Goal: Task Accomplishment & Management: Complete application form

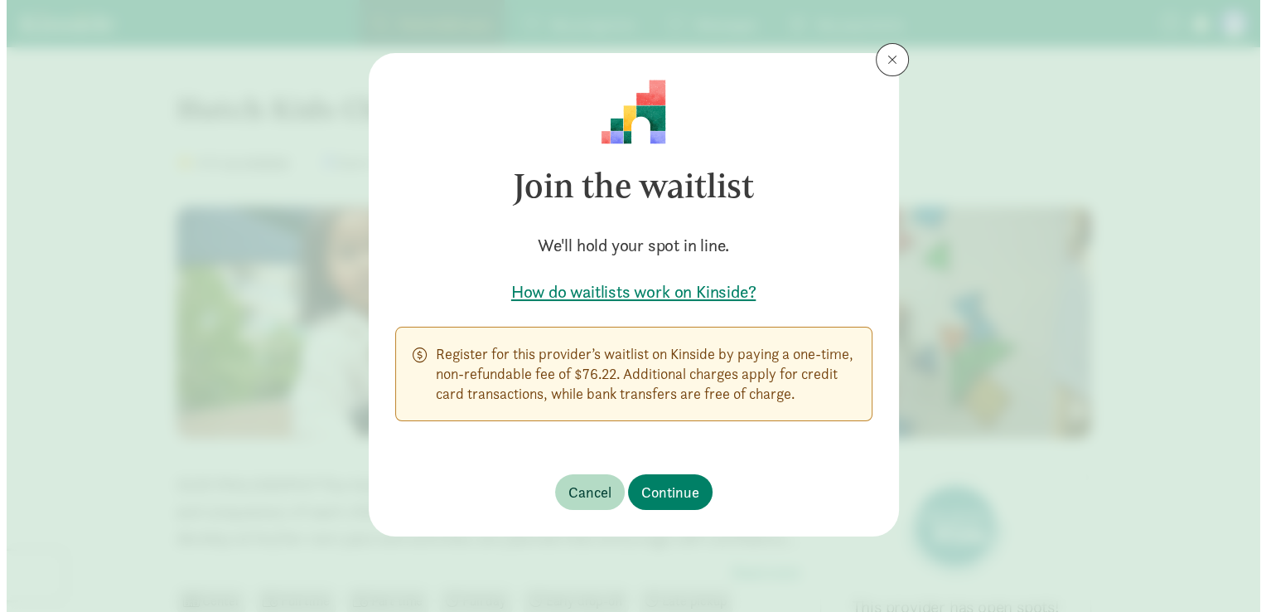
scroll to position [123, 0]
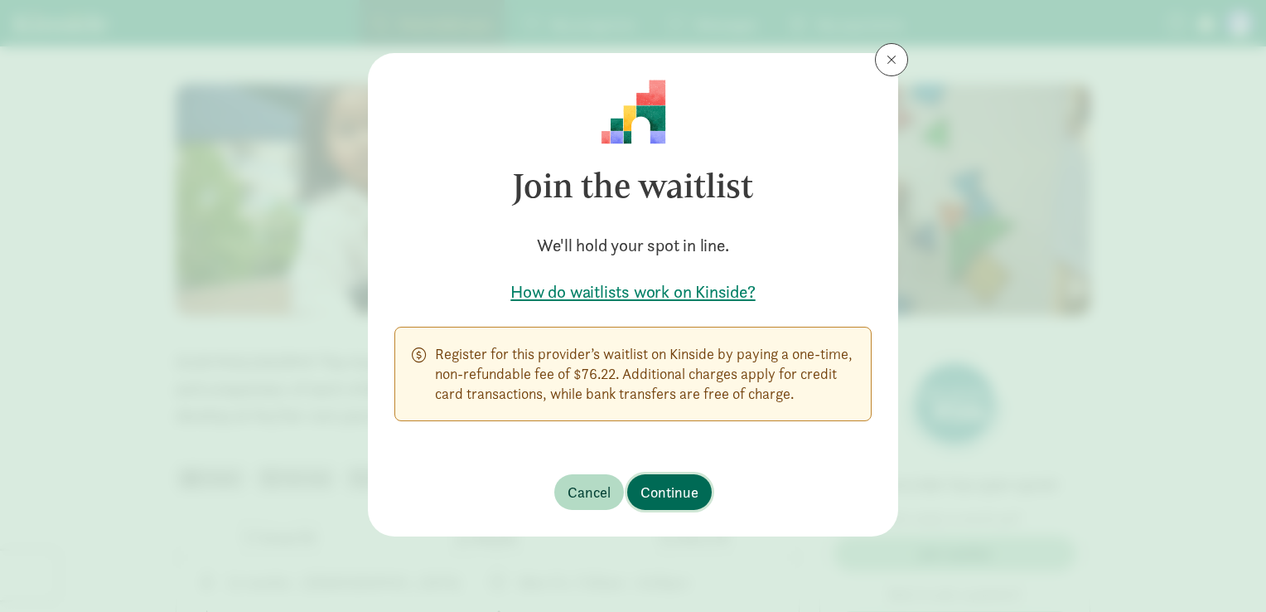
click at [665, 489] on span "Continue" at bounding box center [670, 492] width 58 height 22
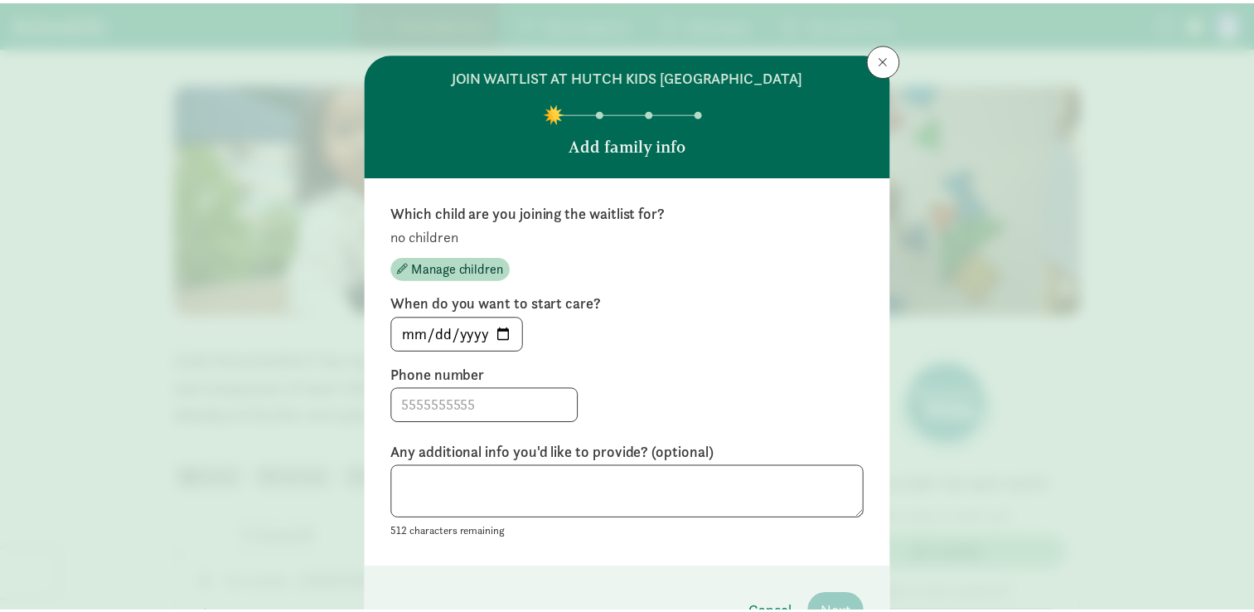
scroll to position [0, 0]
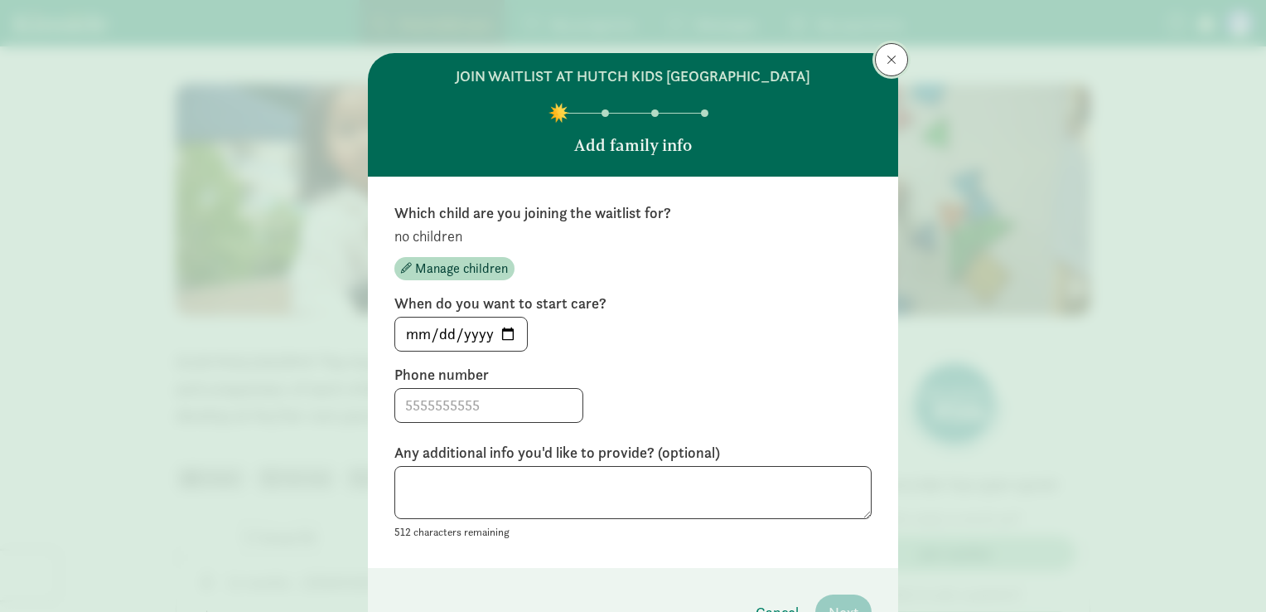
click at [882, 51] on button at bounding box center [891, 59] width 33 height 33
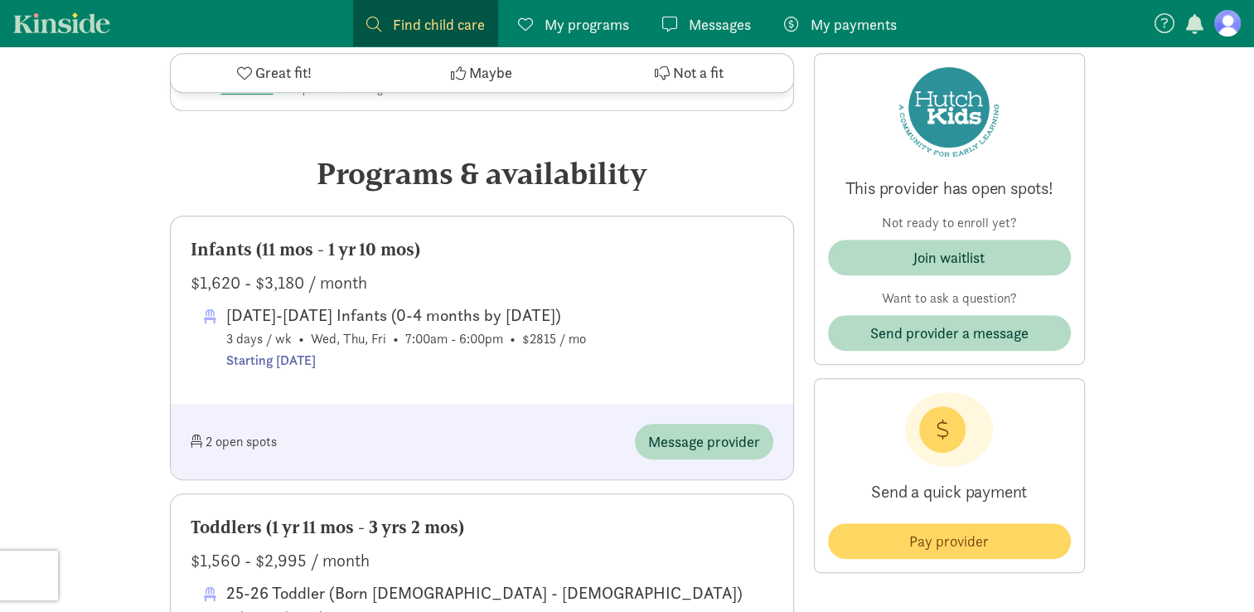
scroll to position [741, 0]
drag, startPoint x: 557, startPoint y: 314, endPoint x: 576, endPoint y: 360, distance: 49.4
click at [576, 360] on span "[DATE]-[DATE] Infants (0-4 months by [DATE]) 3 days / wk • Wed, Thu, Fri • 7:00…" at bounding box center [406, 336] width 360 height 69
drag, startPoint x: 576, startPoint y: 360, endPoint x: 680, endPoint y: 370, distance: 104.1
click at [680, 370] on div "[DATE]-[DATE] Infants (0-4 months by [DATE]) 3 days / wk • Wed, Thu, Fri • 7:00…" at bounding box center [488, 336] width 569 height 69
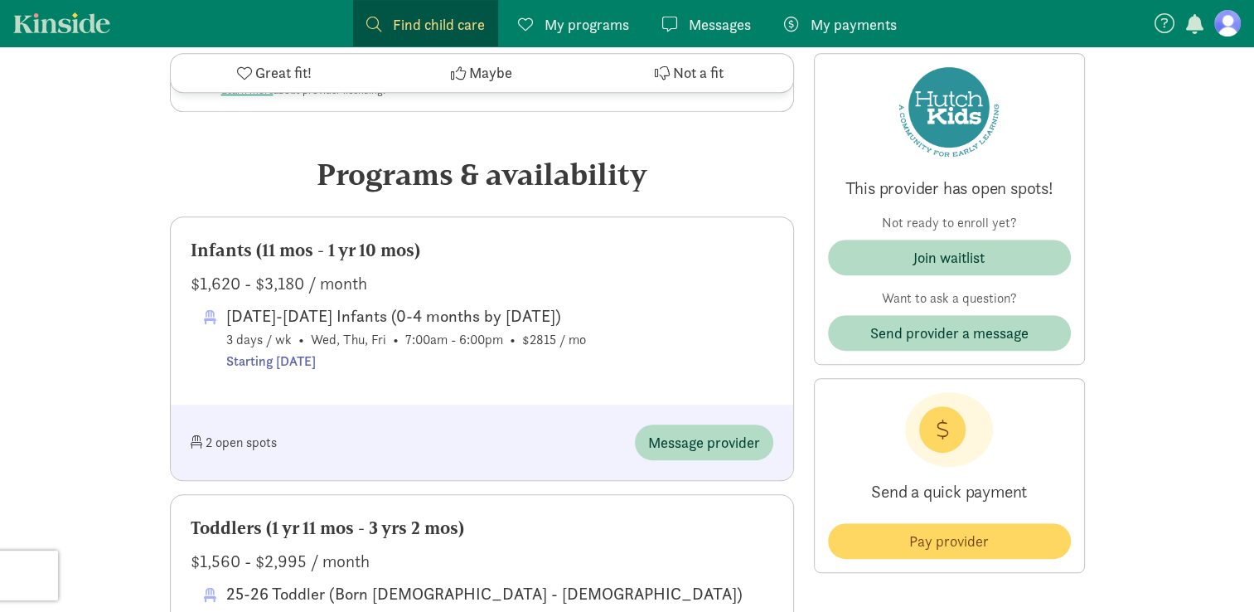
click at [405, 401] on div "Infants (11 mos - 1 yr 10 mos) $1,620 - $3,180 / month [DATE]-[DATE] Infants (0…" at bounding box center [482, 310] width 622 height 187
click at [681, 444] on span "Message provider" at bounding box center [704, 442] width 112 height 22
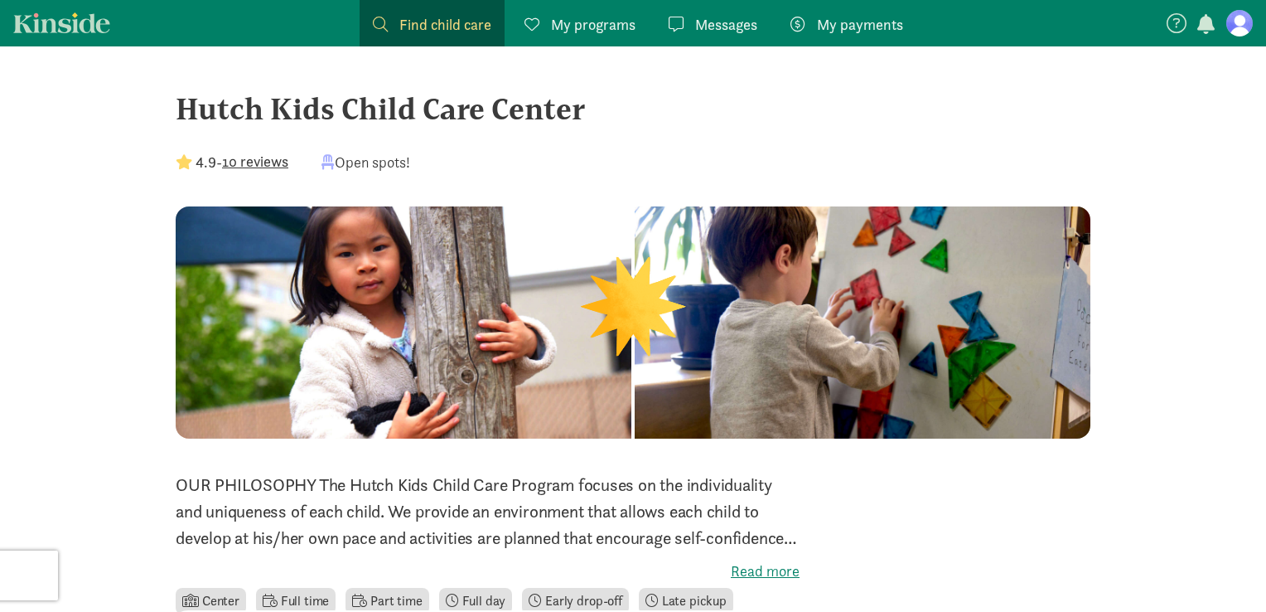
scroll to position [741, 0]
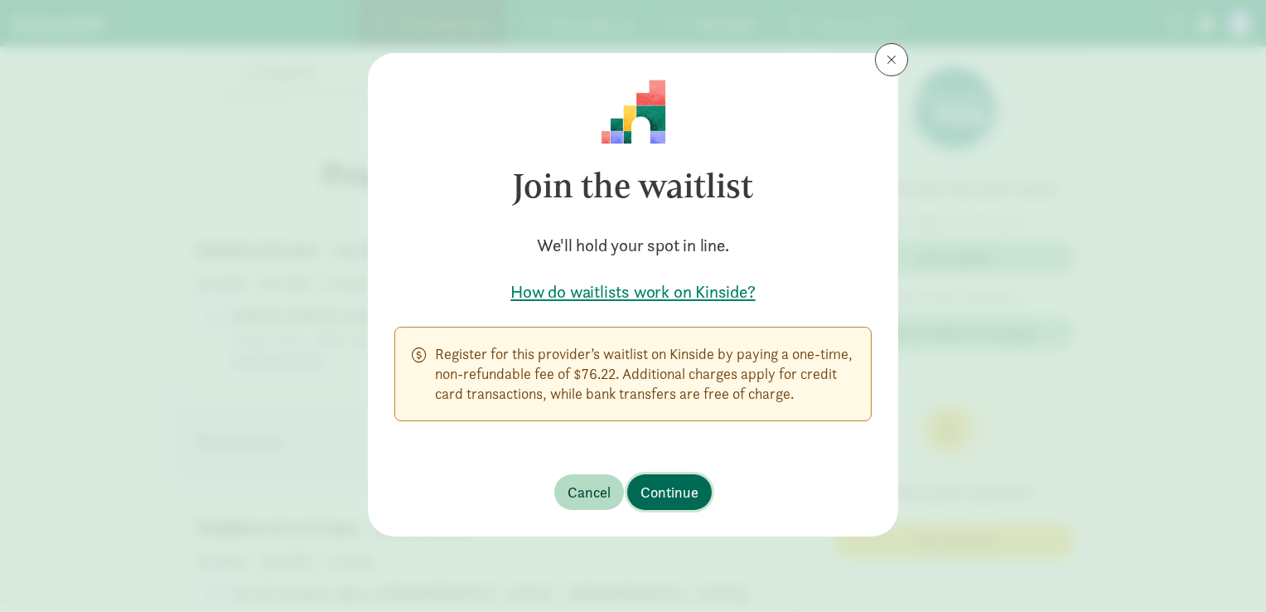
click at [666, 479] on button "Continue" at bounding box center [669, 492] width 85 height 36
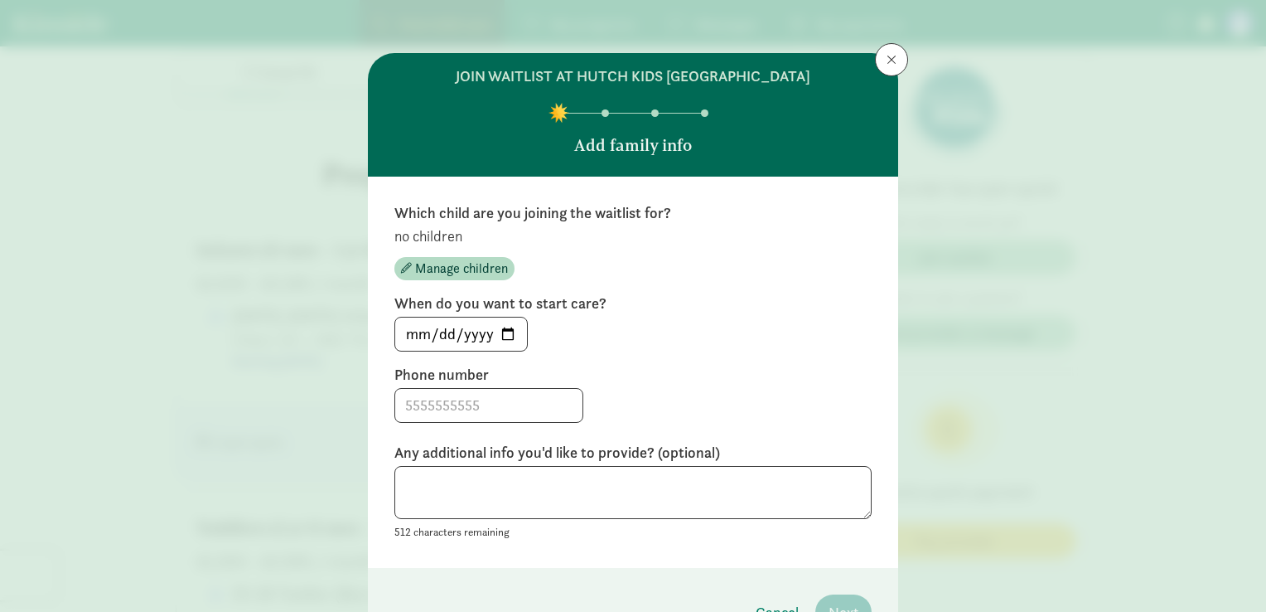
scroll to position [96, 0]
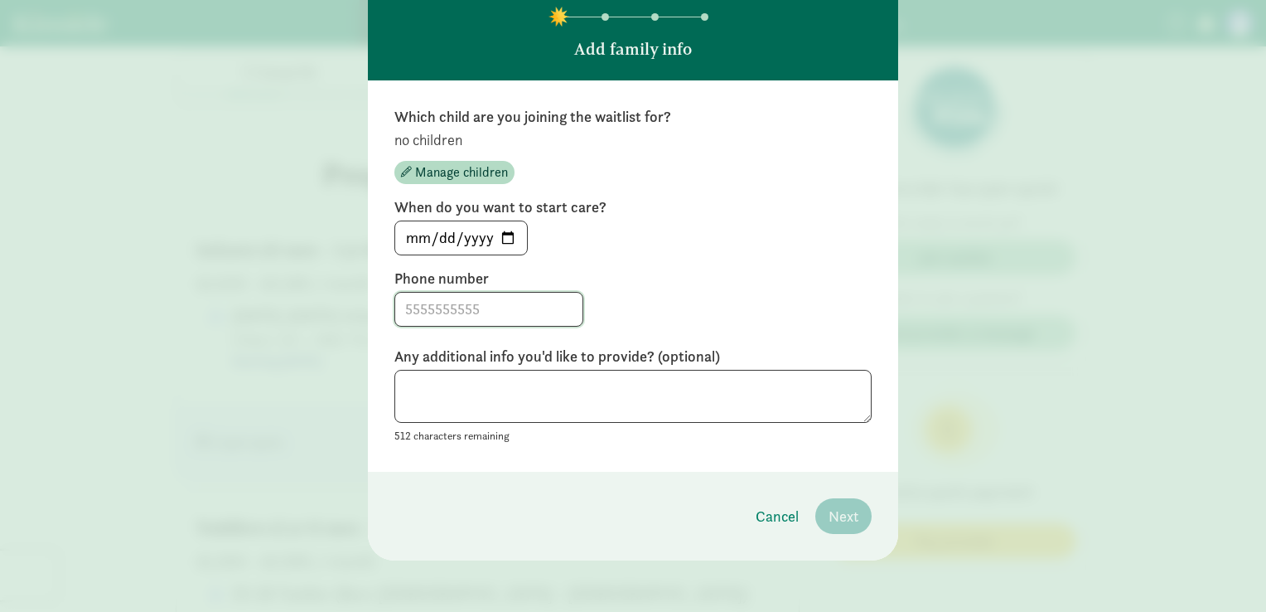
click at [489, 311] on input at bounding box center [488, 309] width 187 height 33
click at [475, 168] on span "Manage children" at bounding box center [461, 172] width 93 height 20
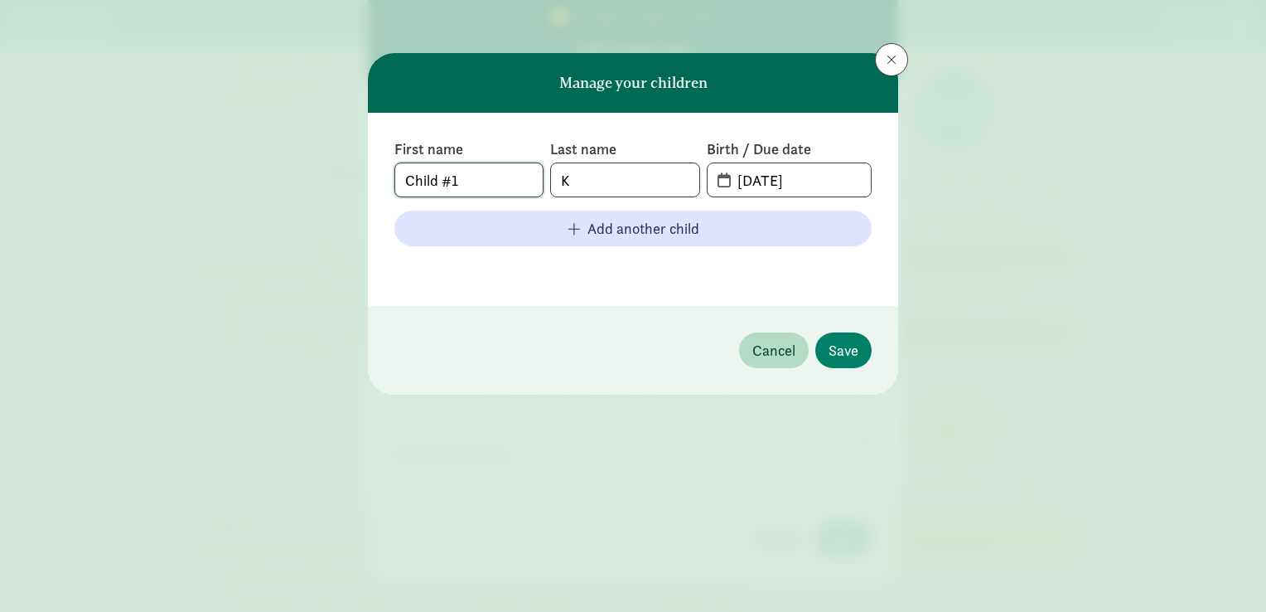
click at [476, 181] on input "Child #1" at bounding box center [469, 179] width 148 height 33
type input "C"
type input "Faty"
click at [592, 180] on input "K" at bounding box center [625, 179] width 148 height 33
type input "Kouyate"
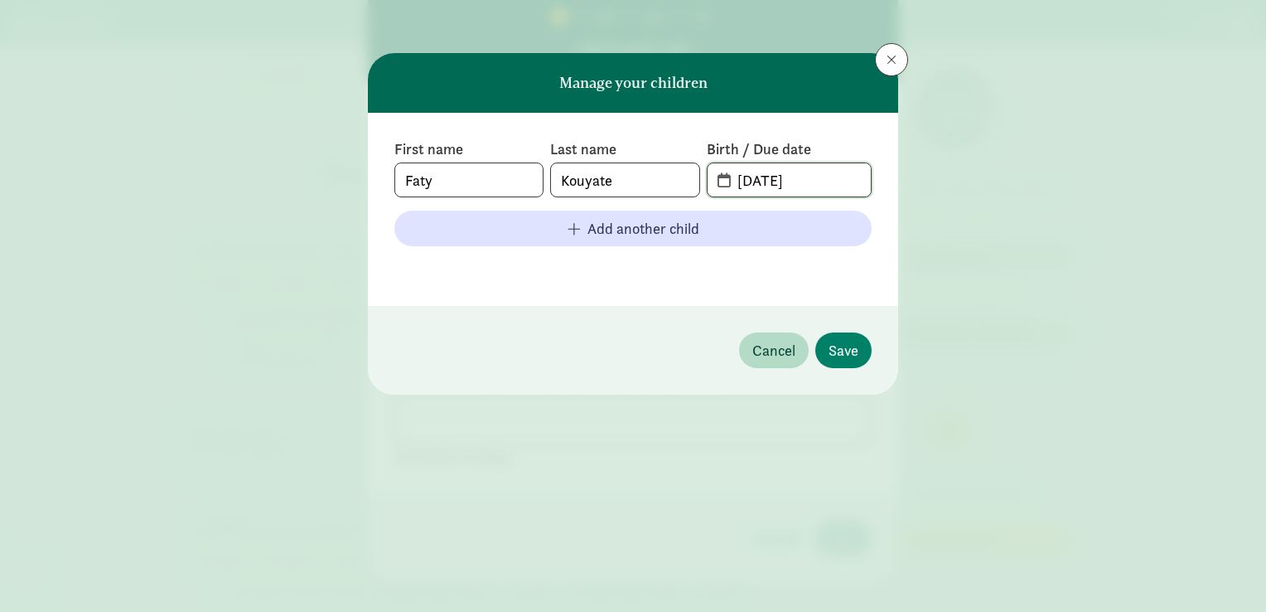
click at [835, 181] on input "[DATE]" at bounding box center [799, 179] width 143 height 33
type input "0"
click at [835, 181] on input "text" at bounding box center [799, 179] width 143 height 33
type input "[DATE]"
click at [835, 351] on span "Save" at bounding box center [844, 350] width 30 height 22
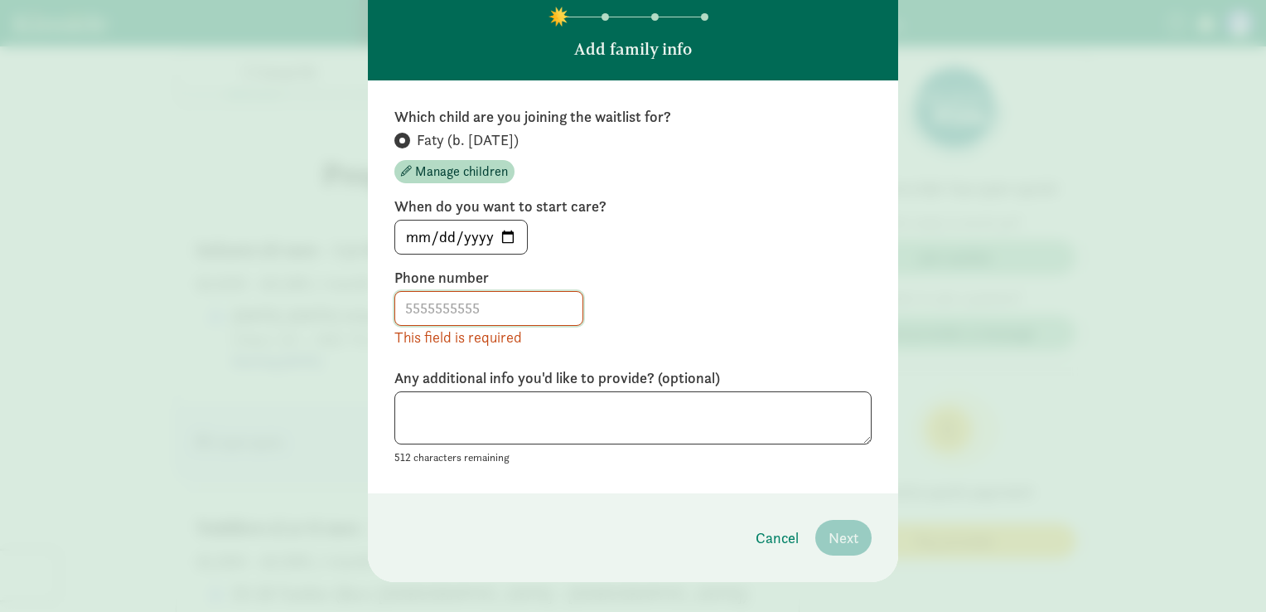
click at [447, 311] on input at bounding box center [488, 308] width 187 height 33
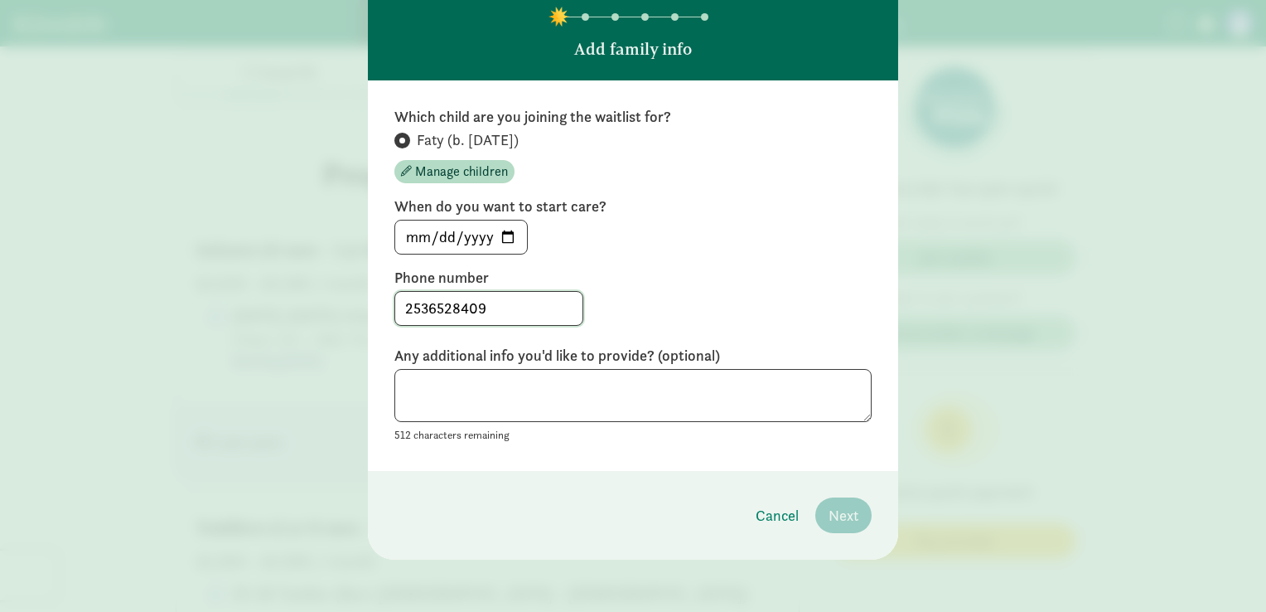
type input "2536528409"
click at [443, 394] on textarea at bounding box center [632, 396] width 477 height 54
click at [666, 207] on label "When do you want to start care?" at bounding box center [632, 206] width 477 height 20
click at [849, 510] on span "Next" at bounding box center [844, 515] width 30 height 22
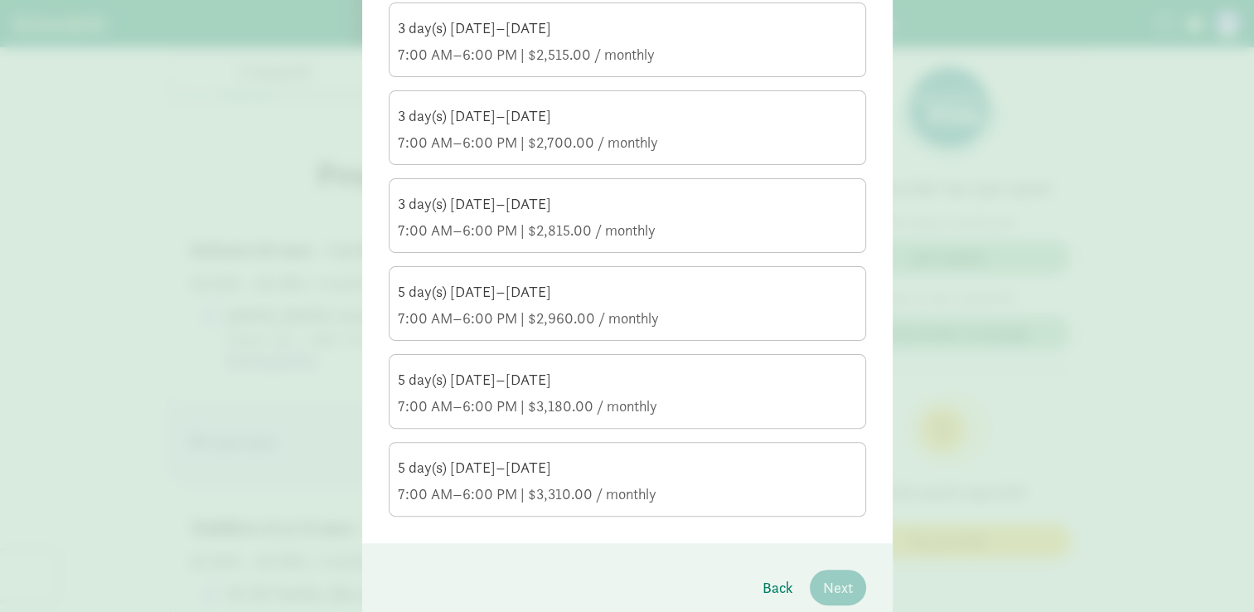
scroll to position [417, 0]
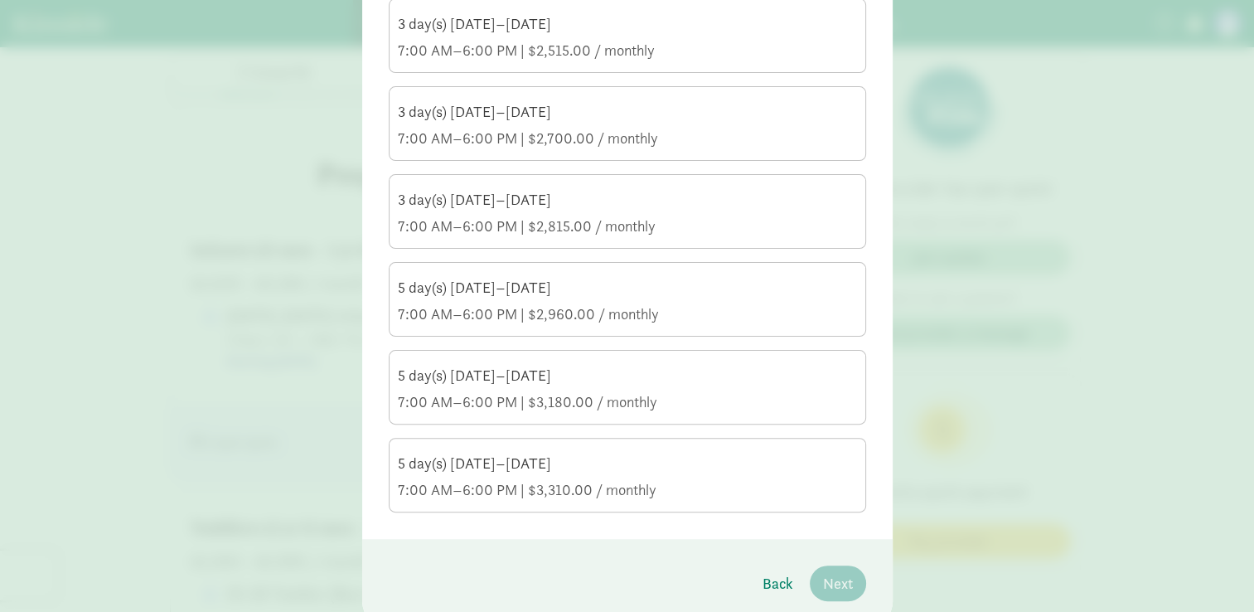
click at [767, 472] on div "5 day(s) [DATE]–[DATE] 7:00 AM–6:00 PM | $3,310.00 / monthly" at bounding box center [627, 476] width 459 height 46
click at [0, 0] on input "5 day(s) [DATE]–[DATE] 7:00 AM–6:00 PM | $3,310.00 / monthly" at bounding box center [0, 0] width 0 height 0
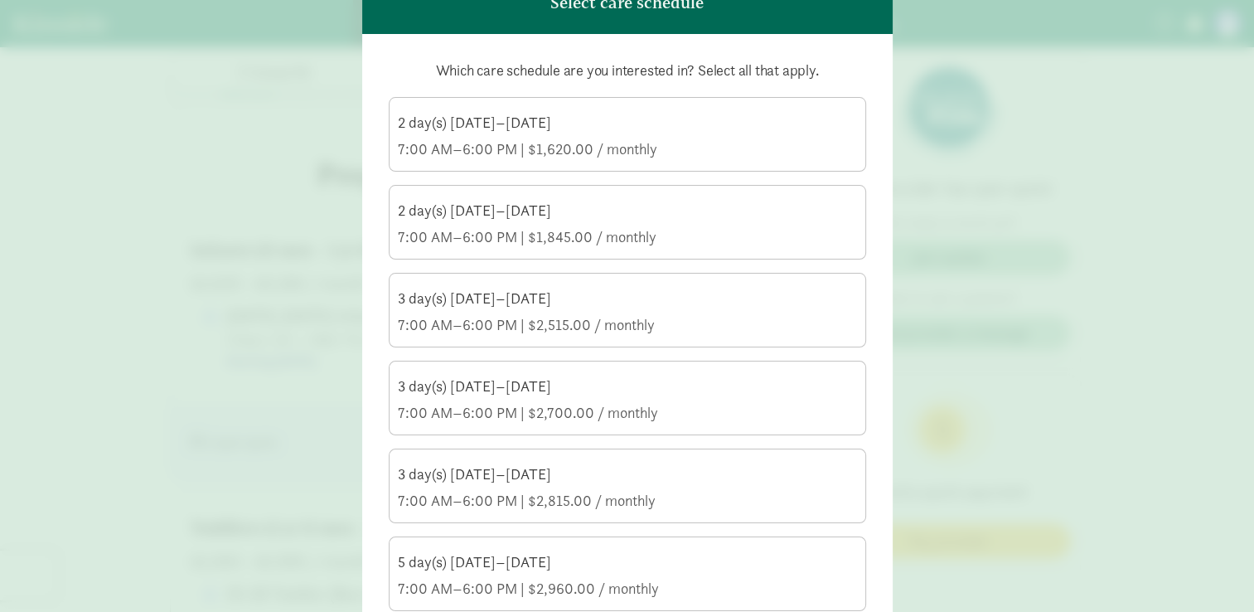
scroll to position [482, 0]
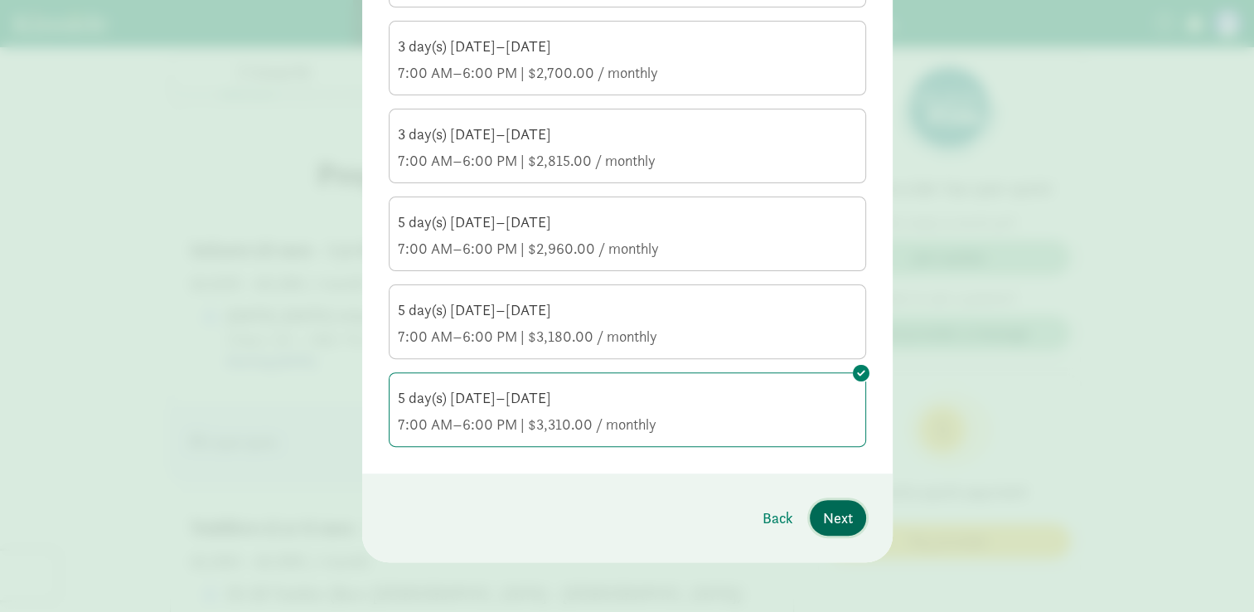
click at [846, 512] on span "Next" at bounding box center [838, 517] width 30 height 22
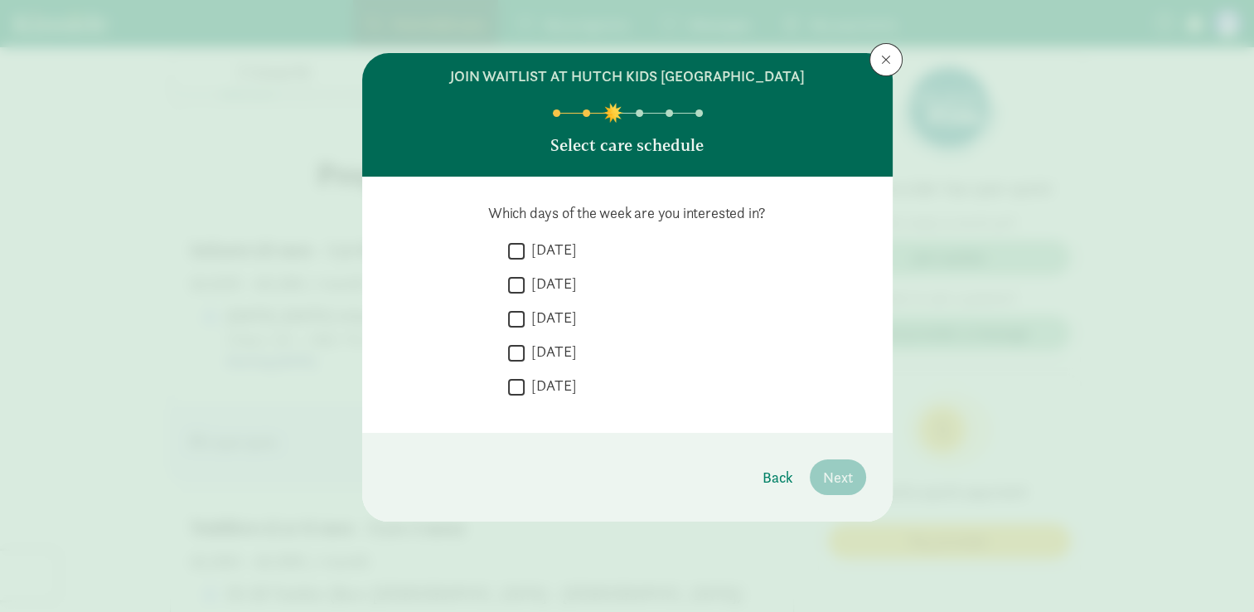
click at [518, 250] on input "[DATE]" at bounding box center [516, 250] width 17 height 22
checkbox input "true"
click at [515, 280] on input "[DATE]" at bounding box center [516, 284] width 17 height 22
checkbox input "true"
click at [519, 325] on input "[DATE]" at bounding box center [516, 318] width 17 height 22
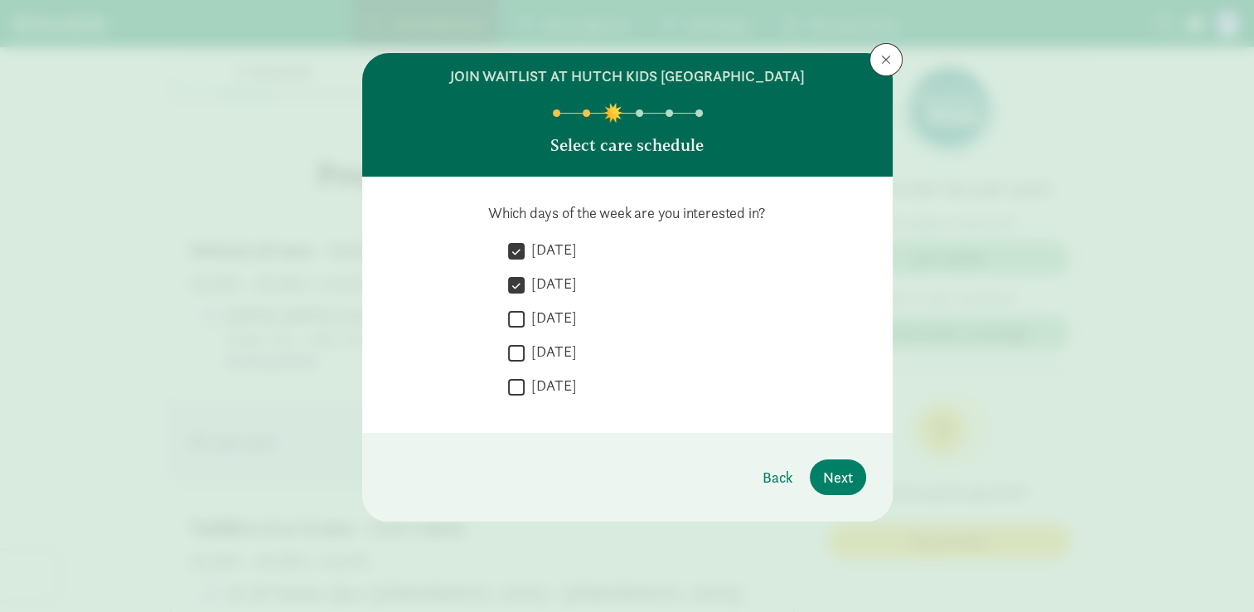
checkbox input "true"
click at [522, 355] on input "[DATE]" at bounding box center [516, 352] width 17 height 22
checkbox input "true"
click at [514, 388] on input "[DATE]" at bounding box center [516, 386] width 17 height 22
checkbox input "true"
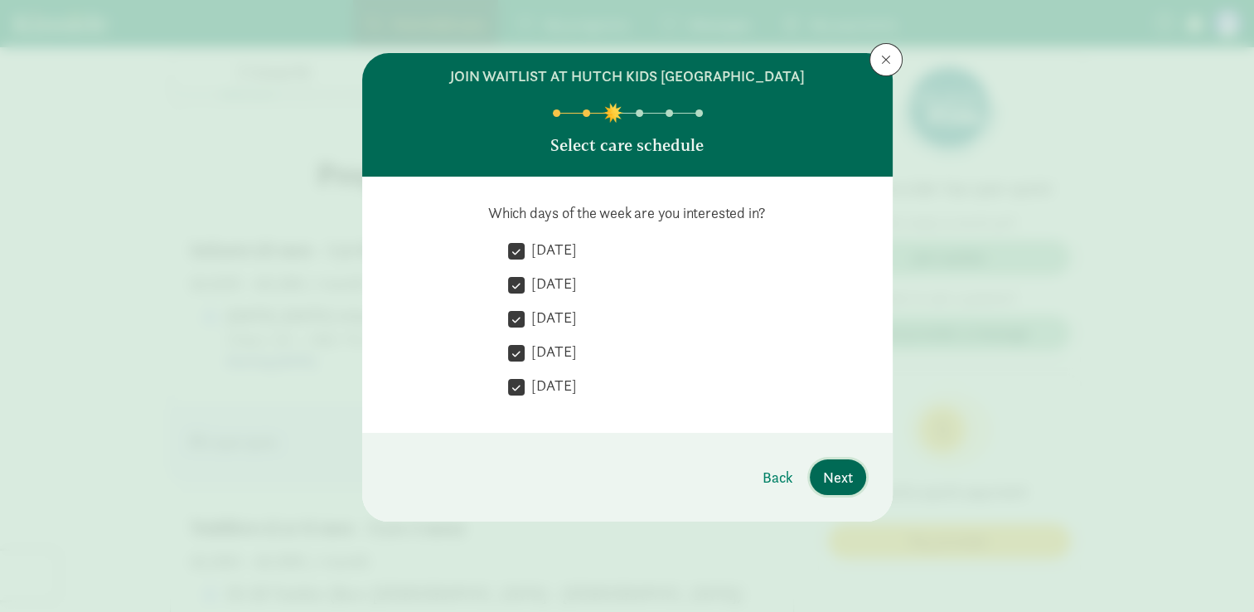
click at [834, 469] on span "Next" at bounding box center [838, 477] width 30 height 22
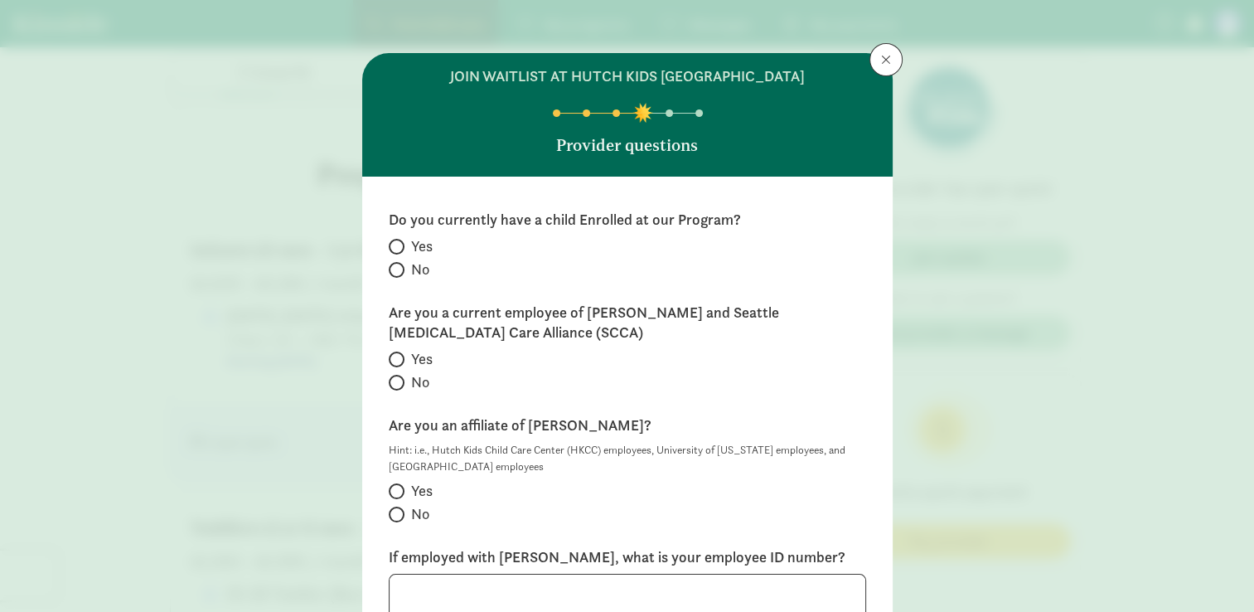
click at [382, 268] on div "Do you currently have a child Enrolled at our Program? Yes No Are you a current…" at bounding box center [627, 485] width 530 height 617
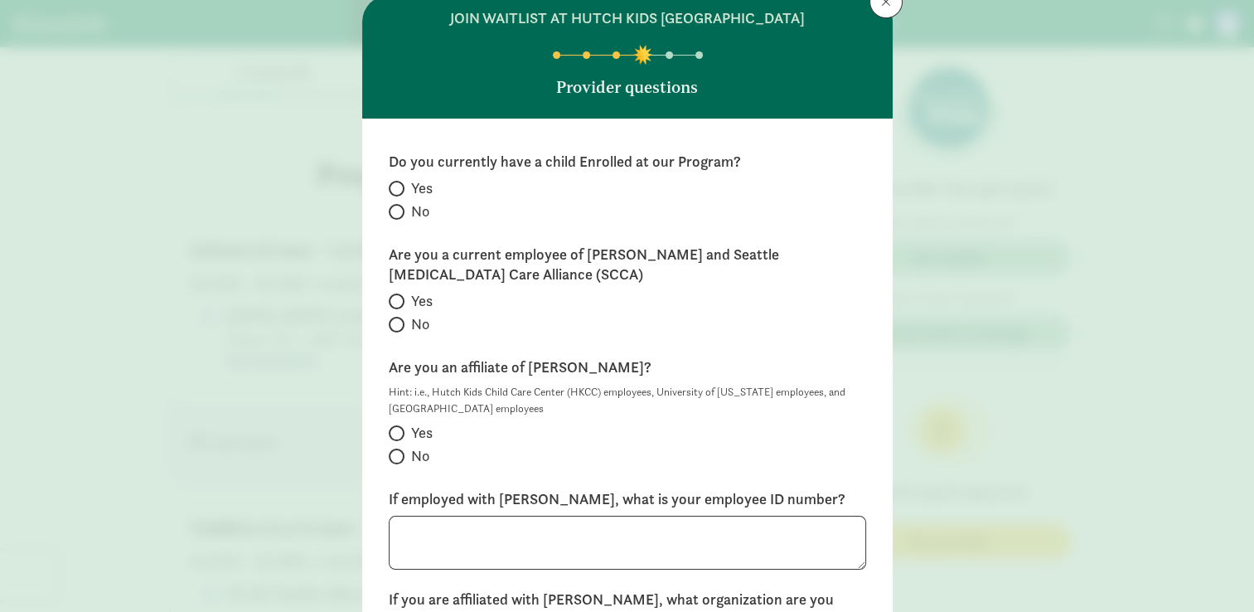
scroll to position [59, 0]
click at [389, 207] on input "No" at bounding box center [394, 211] width 11 height 11
radio input "true"
click at [391, 323] on input "No" at bounding box center [394, 323] width 11 height 11
radio input "true"
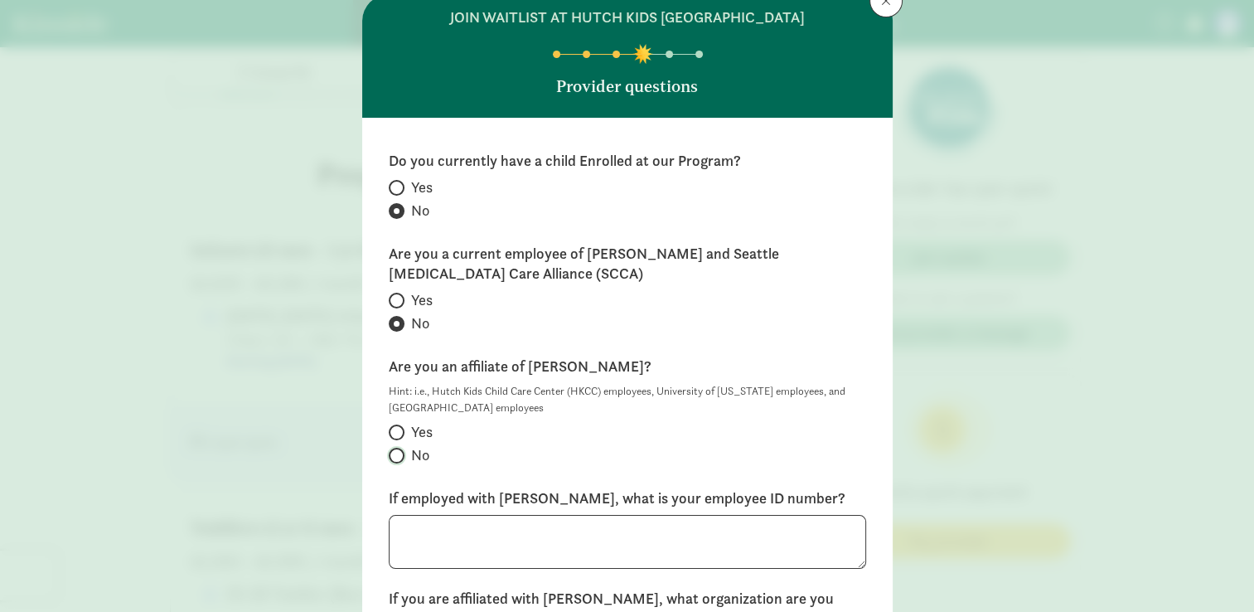
click at [393, 452] on input "No" at bounding box center [394, 455] width 11 height 11
radio input "true"
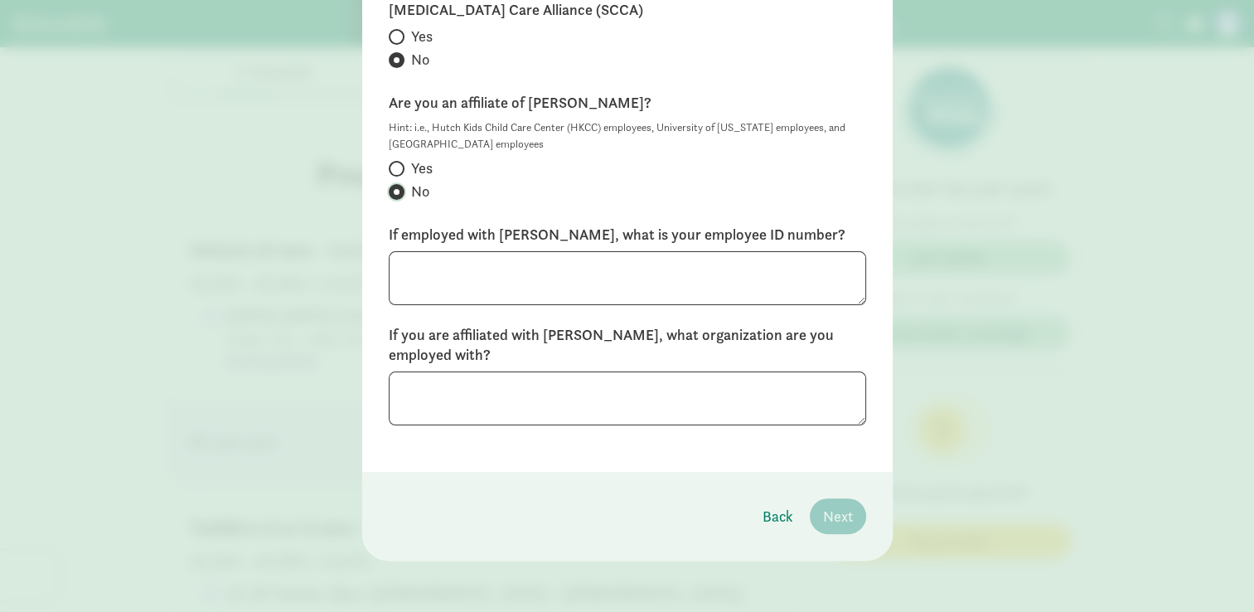
scroll to position [322, 0]
click at [733, 280] on textarea at bounding box center [627, 279] width 477 height 54
type textarea "n/a"
click at [671, 393] on textarea at bounding box center [627, 399] width 477 height 54
type textarea "n/a"
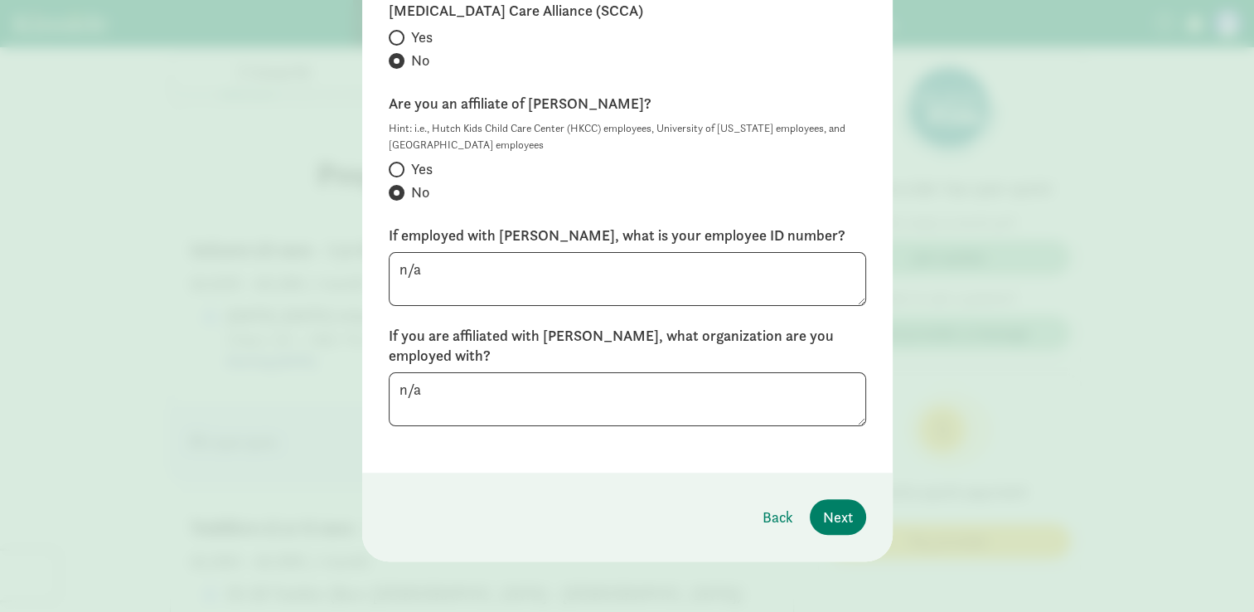
click at [661, 476] on footer "Back Next" at bounding box center [627, 516] width 530 height 89
click at [825, 513] on span "Next" at bounding box center [838, 516] width 30 height 22
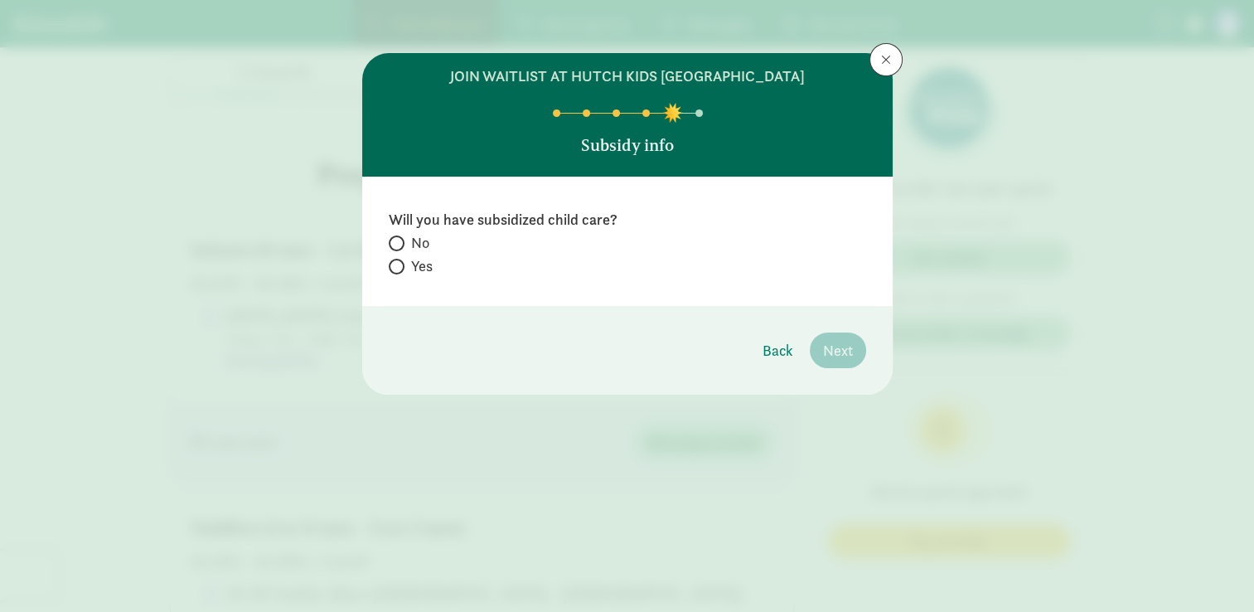
scroll to position [0, 0]
click at [395, 268] on input "Yes" at bounding box center [394, 266] width 11 height 11
radio input "true"
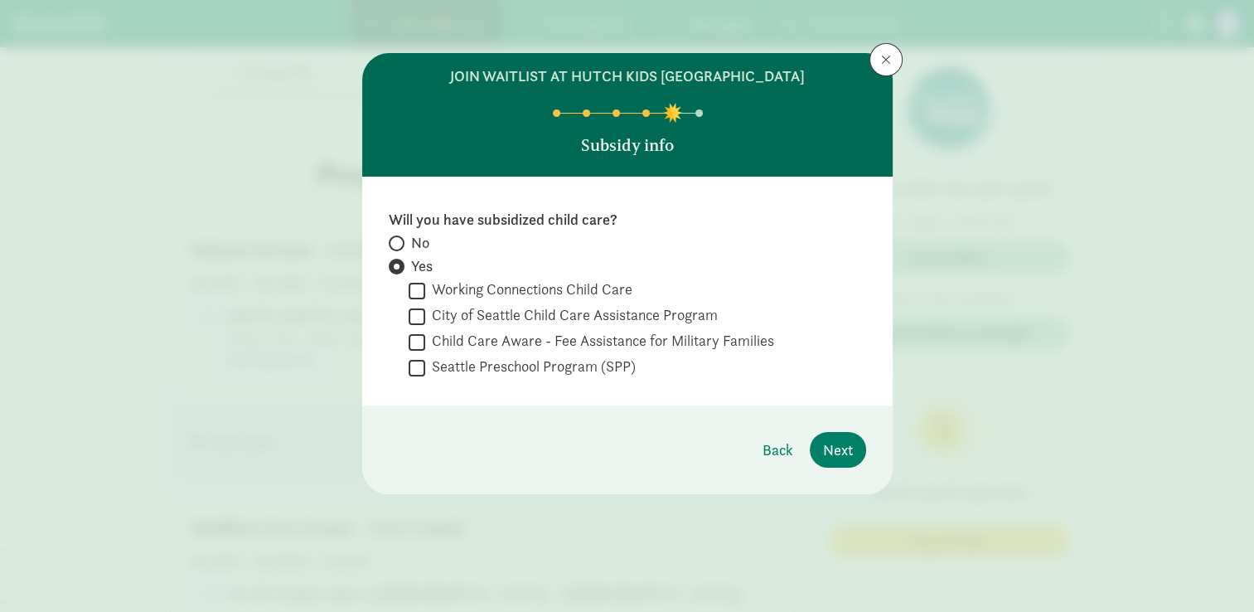
click at [283, 70] on div "join waitlist at Hutch Kids Child Care Center Subsidy info Will you have subsid…" at bounding box center [627, 306] width 1254 height 612
